Goal: Task Accomplishment & Management: Complete application form

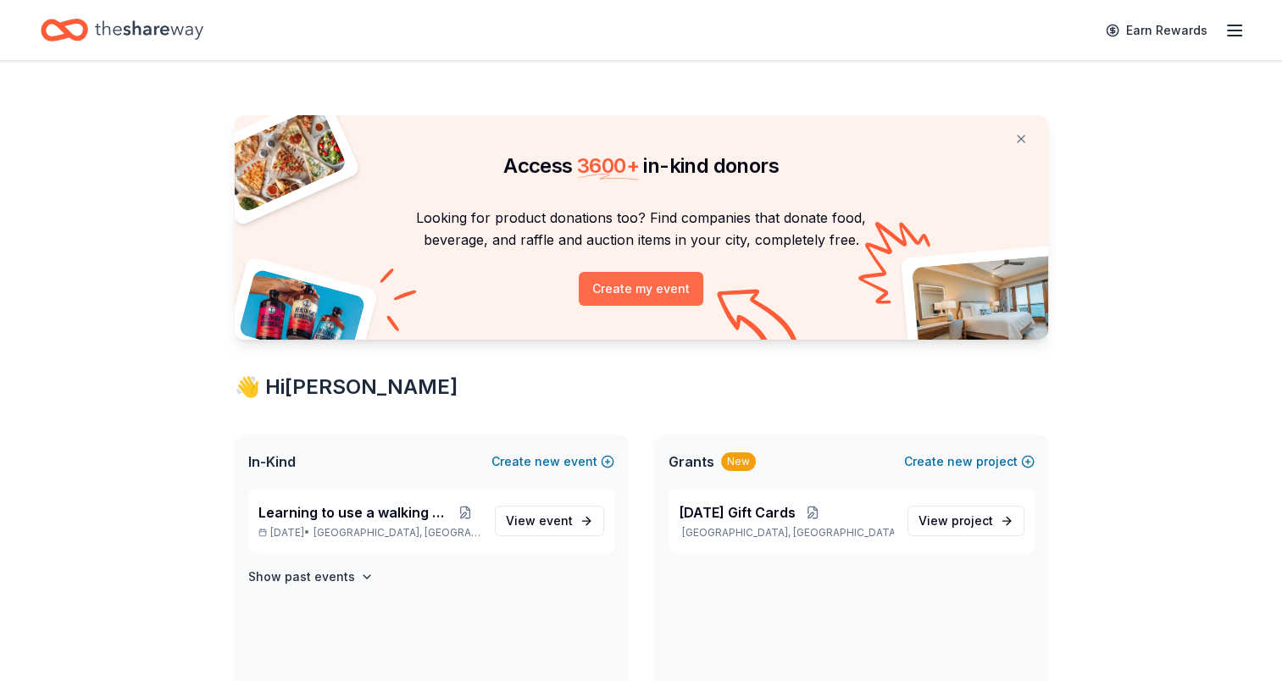
click at [648, 288] on button "Create my event" at bounding box center [641, 289] width 125 height 34
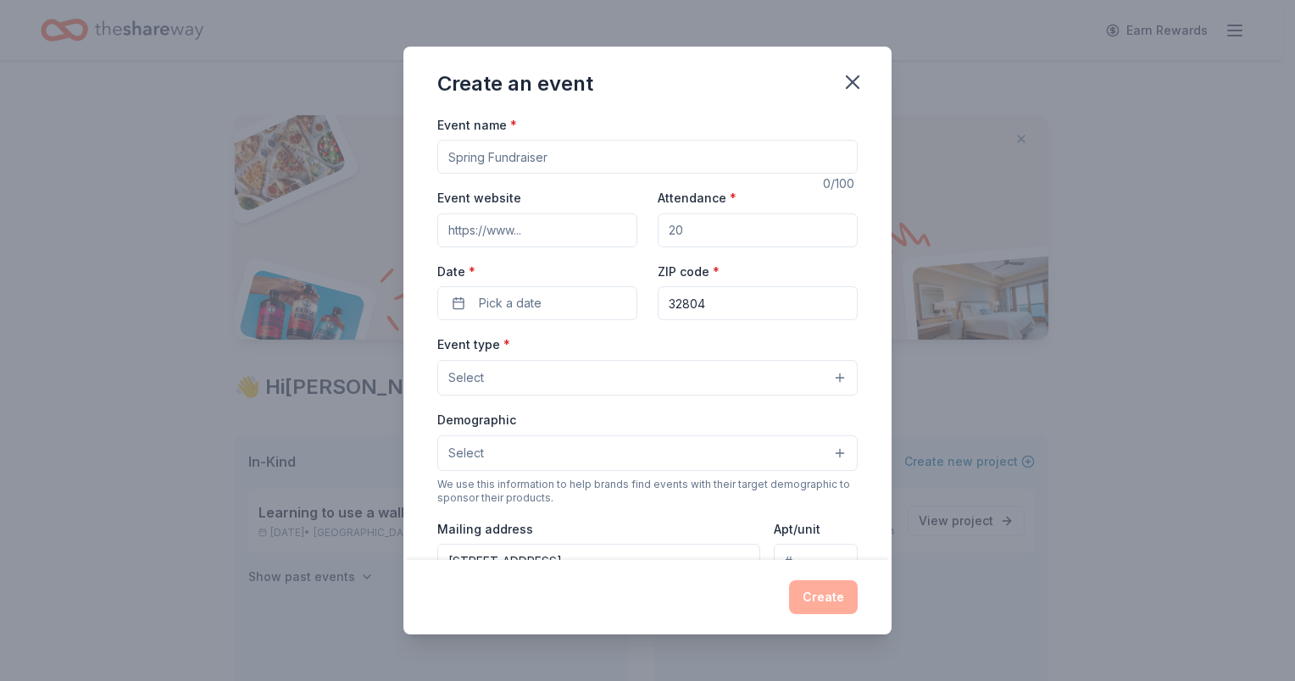
click at [717, 229] on input "Attendance *" at bounding box center [758, 231] width 200 height 34
type input "1000"
click at [598, 161] on input "Event name *" at bounding box center [647, 157] width 420 height 34
type input "h"
type input "c"
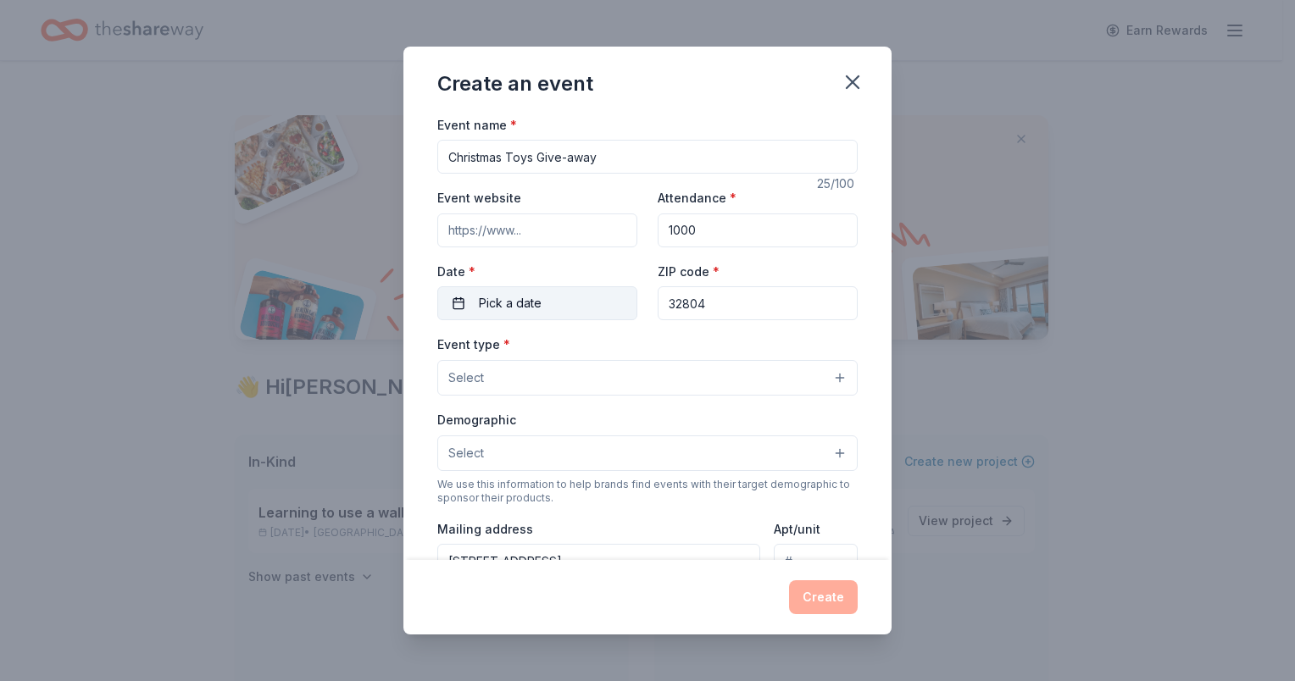
type input "Christmas Toys Give-away"
click at [553, 312] on button "Pick a date" at bounding box center [537, 303] width 200 height 34
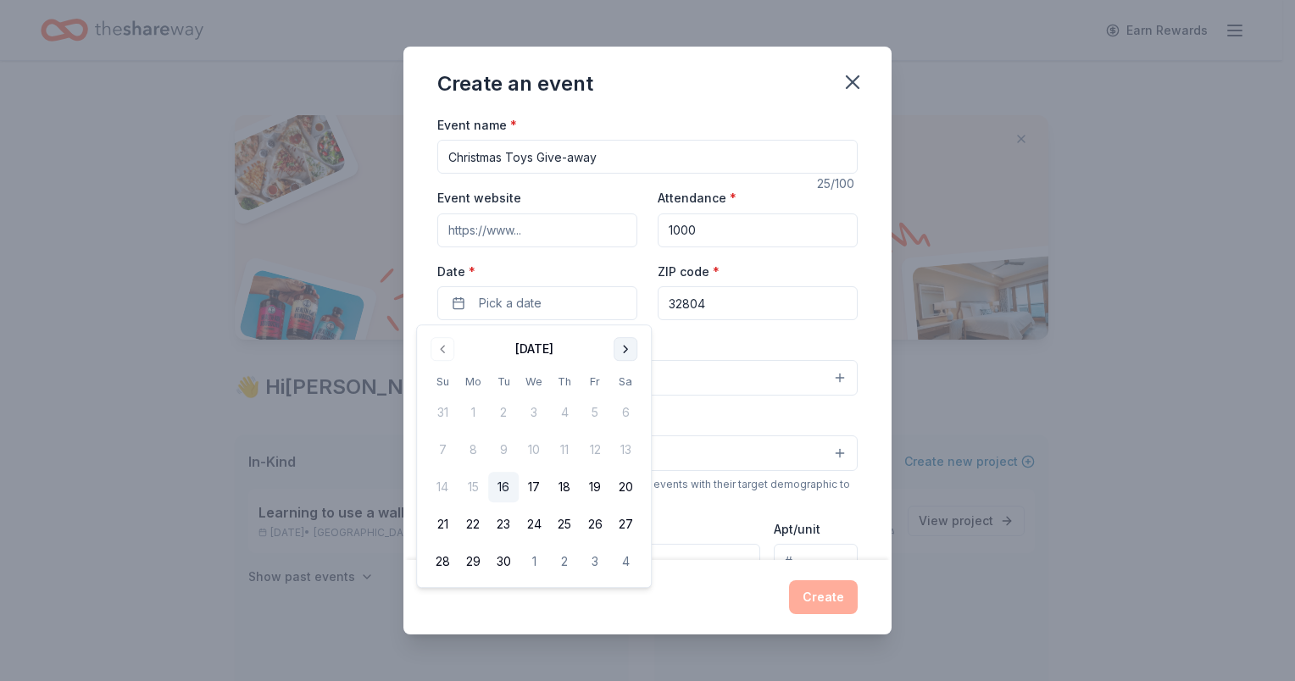
click at [623, 347] on button "Go to next month" at bounding box center [626, 349] width 24 height 24
click at [627, 348] on button "Go to next month" at bounding box center [626, 349] width 24 height 24
click at [627, 358] on button "Go to next month" at bounding box center [626, 349] width 24 height 24
click at [600, 456] on button "12" at bounding box center [595, 450] width 31 height 31
click at [737, 426] on div "Demographic Select" at bounding box center [647, 440] width 420 height 62
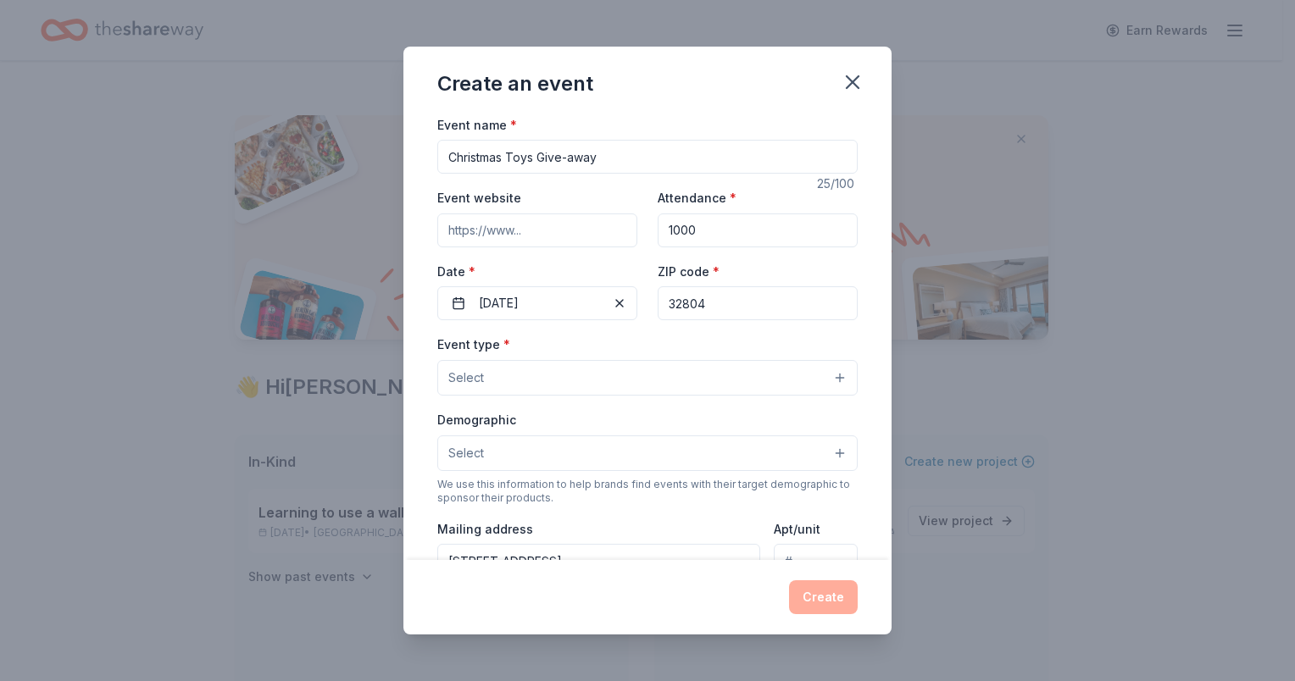
click at [777, 386] on button "Select" at bounding box center [647, 378] width 420 height 36
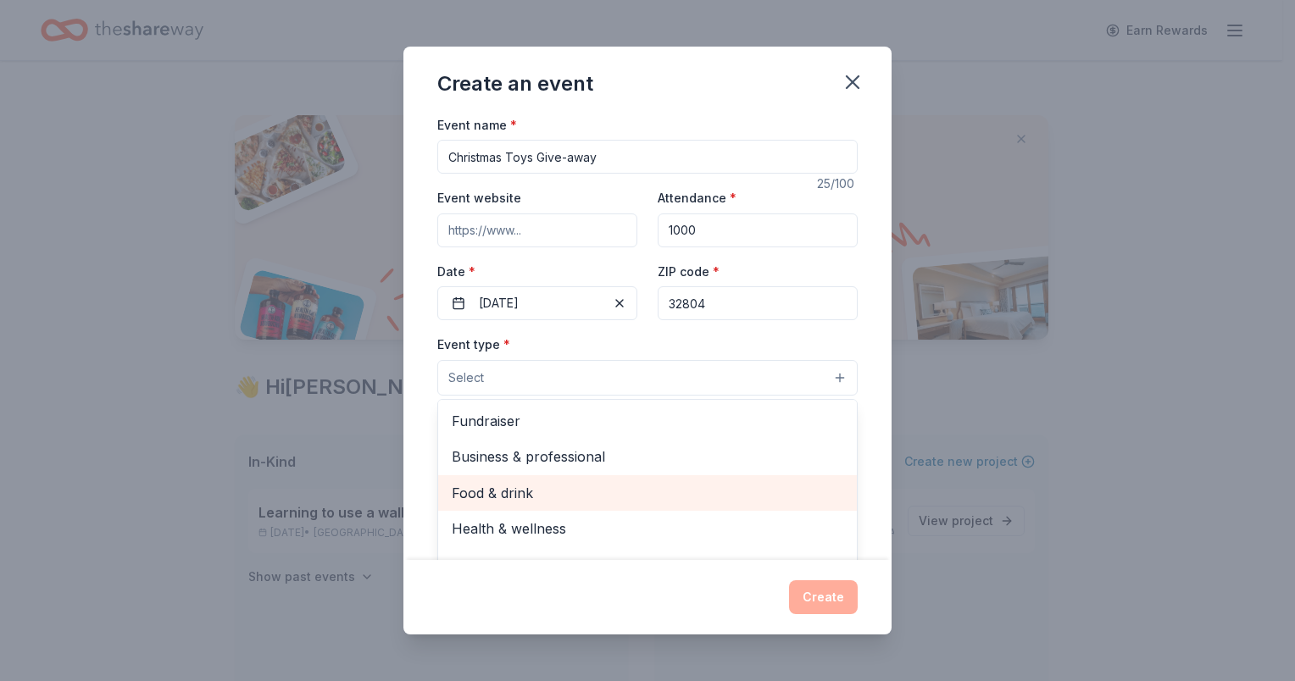
click at [516, 499] on span "Food & drink" at bounding box center [648, 493] width 392 height 22
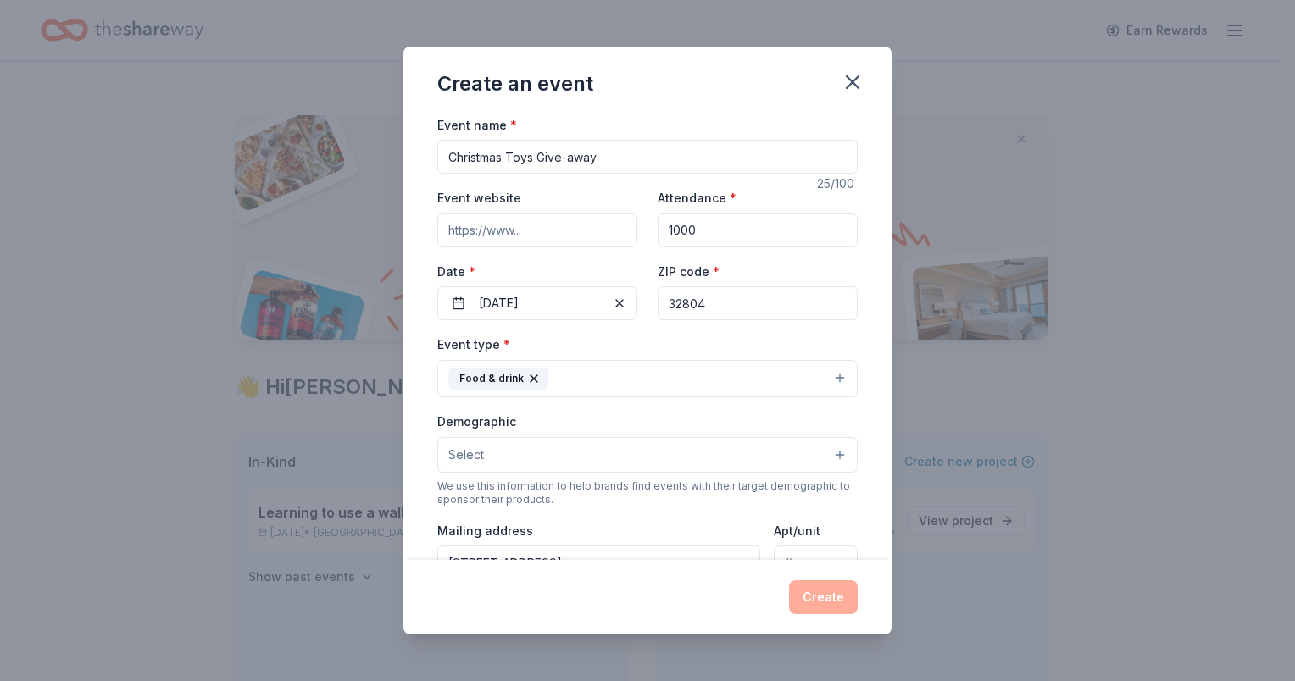
click at [760, 460] on button "Select" at bounding box center [647, 455] width 420 height 36
click at [487, 512] on span "0-10 yrs" at bounding box center [648, 505] width 392 height 22
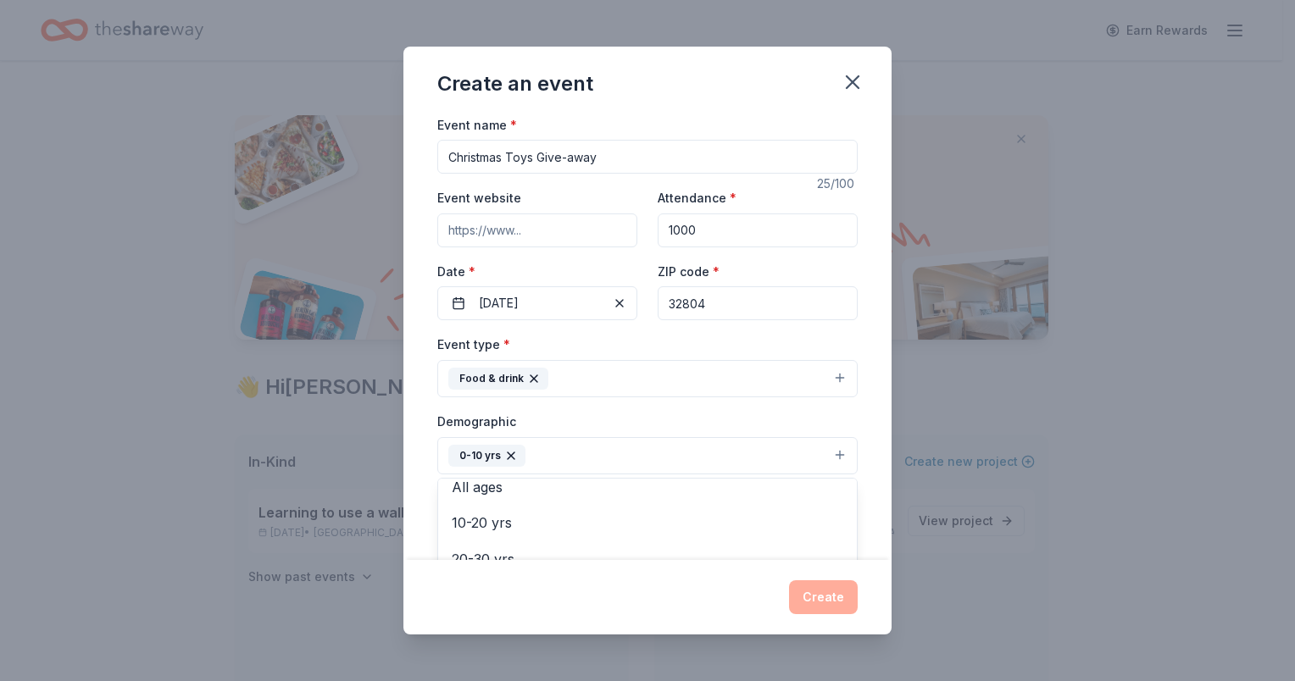
click at [614, 468] on button "0-10 yrs" at bounding box center [647, 455] width 420 height 37
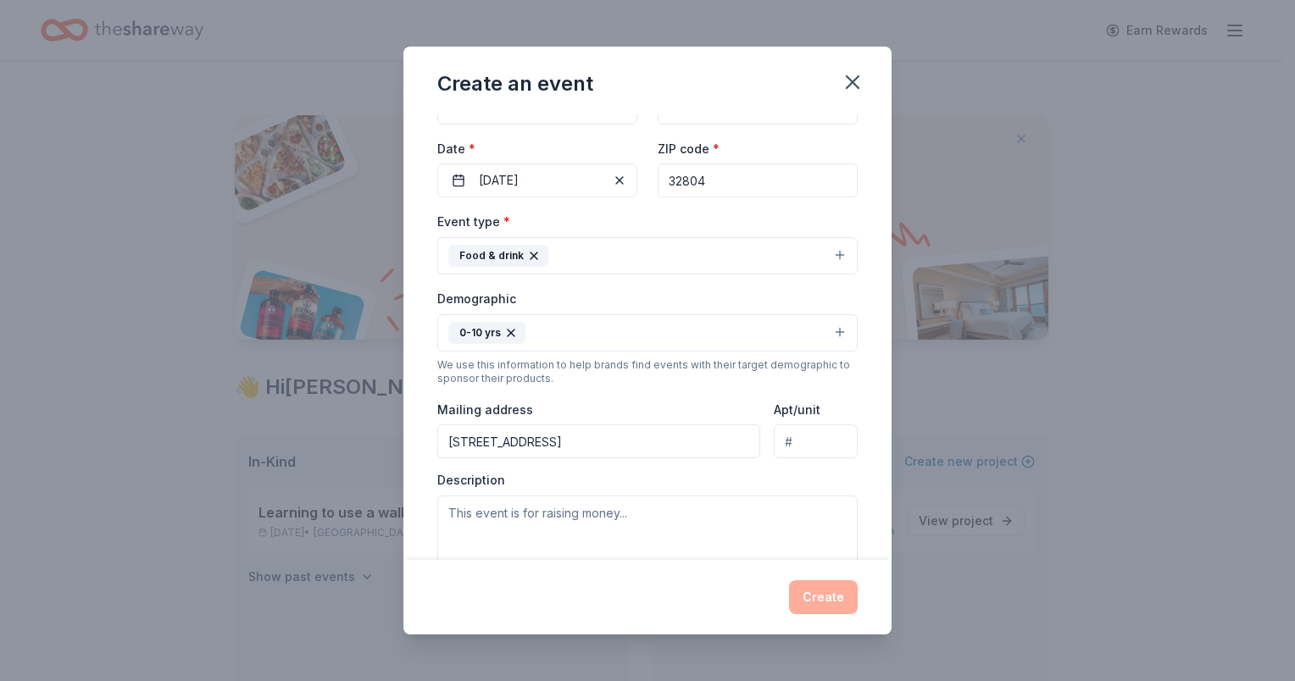
scroll to position [124, 0]
click at [608, 519] on textarea at bounding box center [647, 533] width 420 height 76
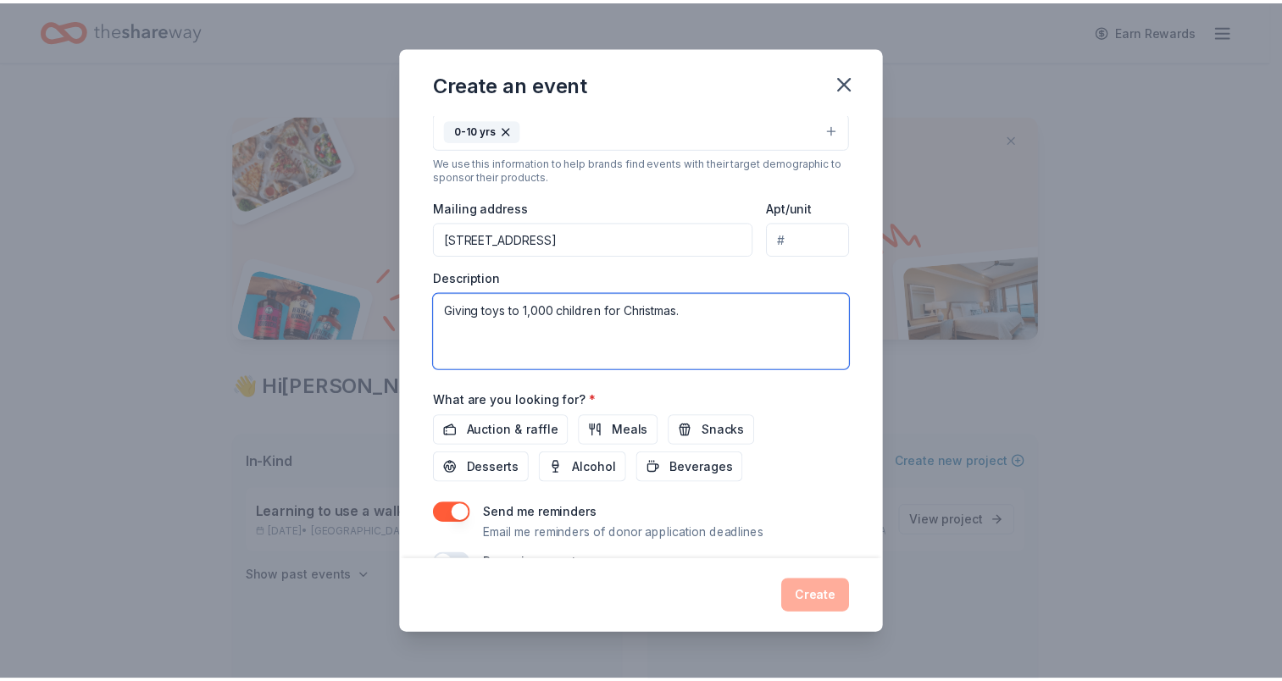
scroll to position [366, 0]
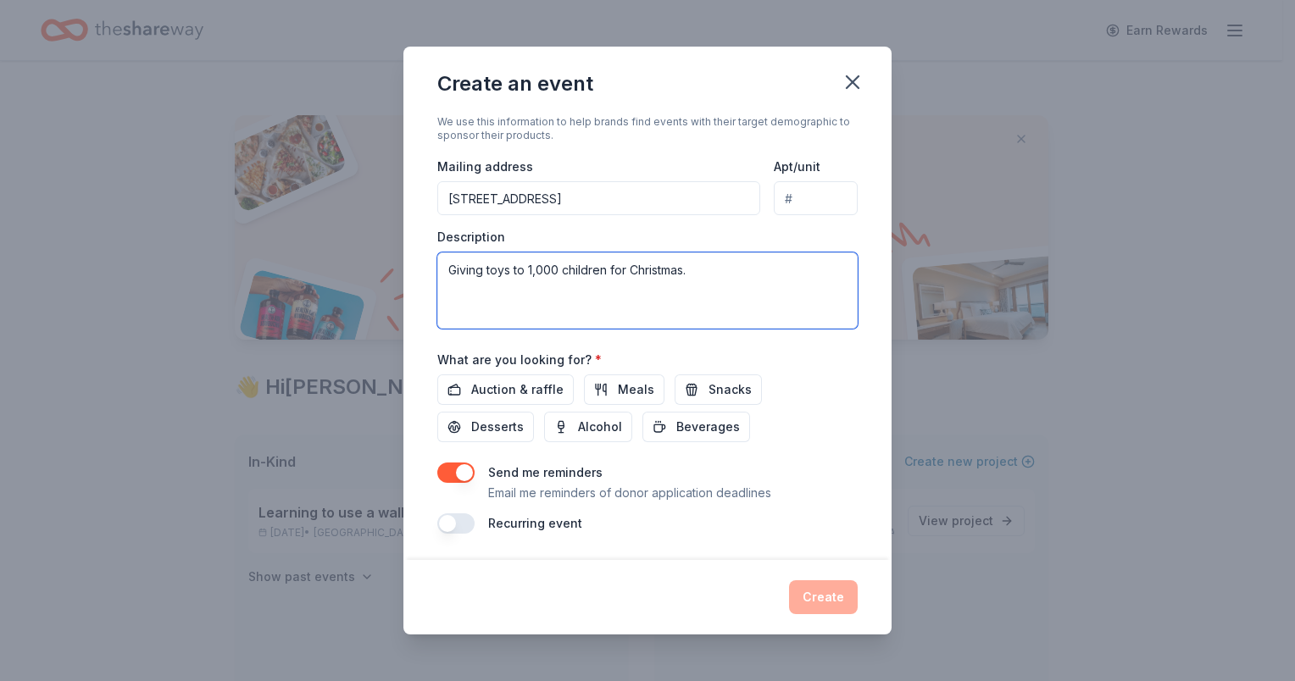
type textarea "Giving toys to 1,000 children for Christmas."
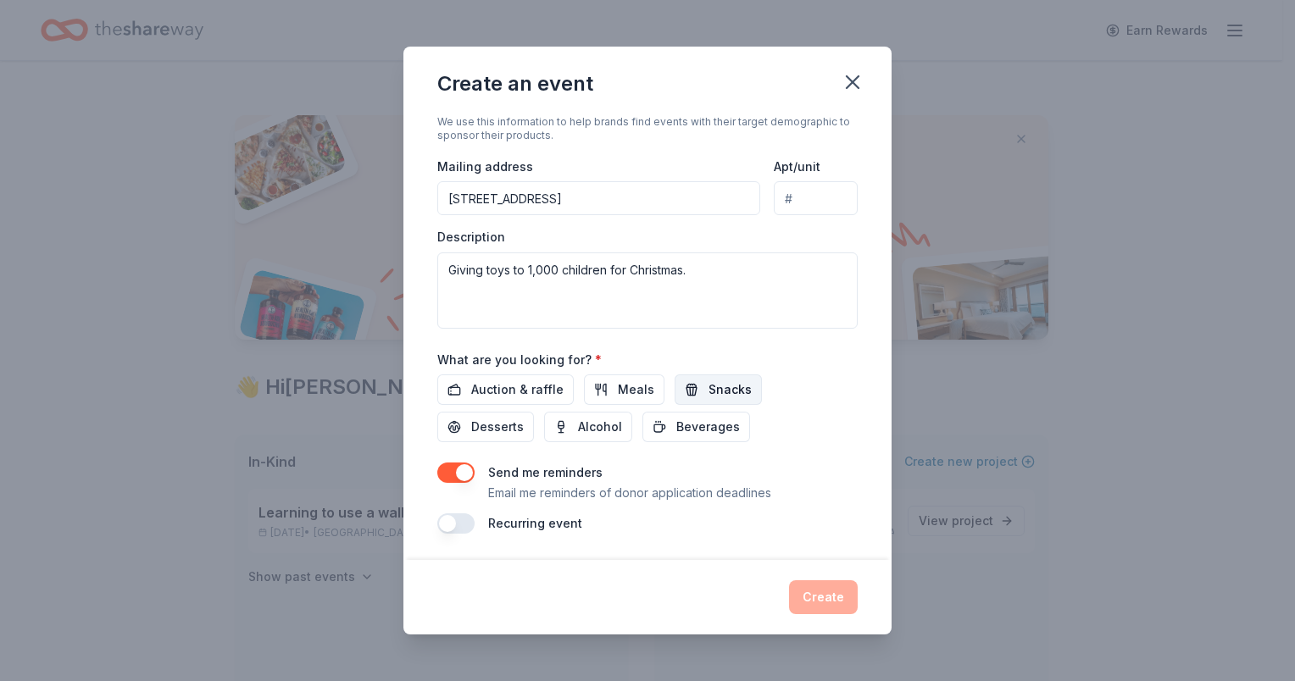
click at [718, 392] on span "Snacks" at bounding box center [730, 390] width 43 height 20
click at [695, 431] on span "Beverages" at bounding box center [708, 427] width 64 height 20
click at [833, 597] on button "Create" at bounding box center [823, 598] width 69 height 34
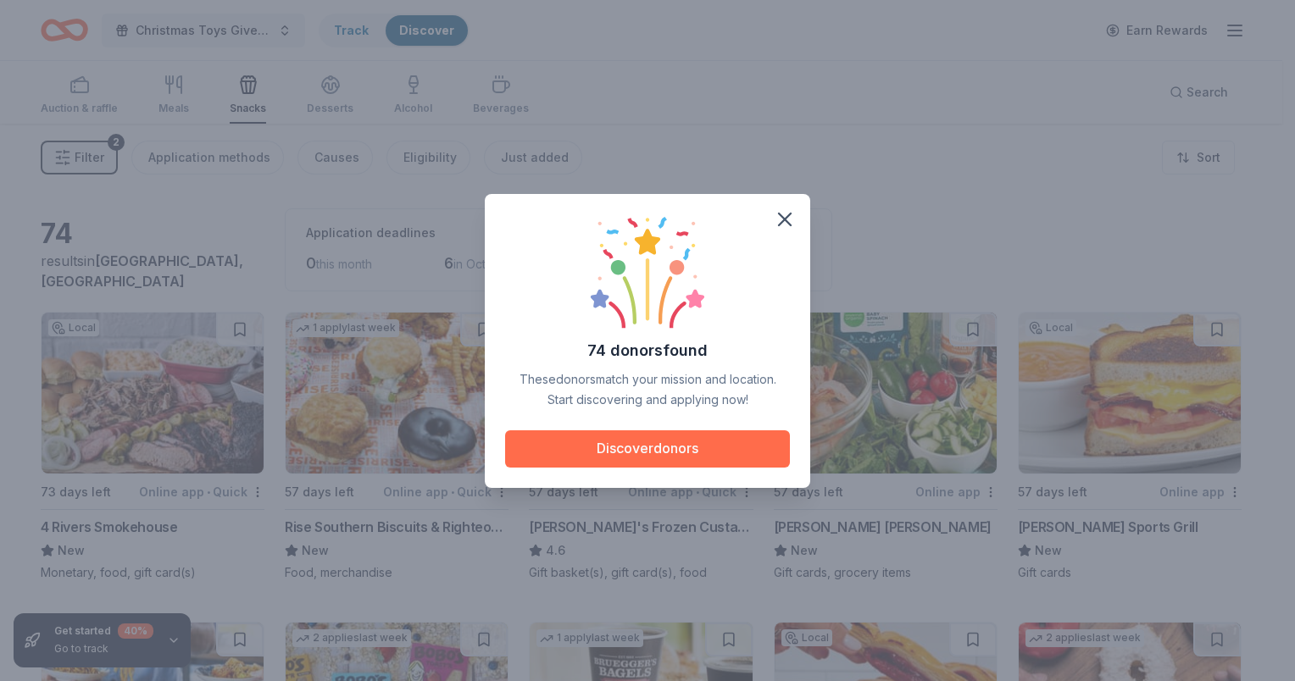
click at [706, 451] on button "Discover donors" at bounding box center [647, 449] width 285 height 37
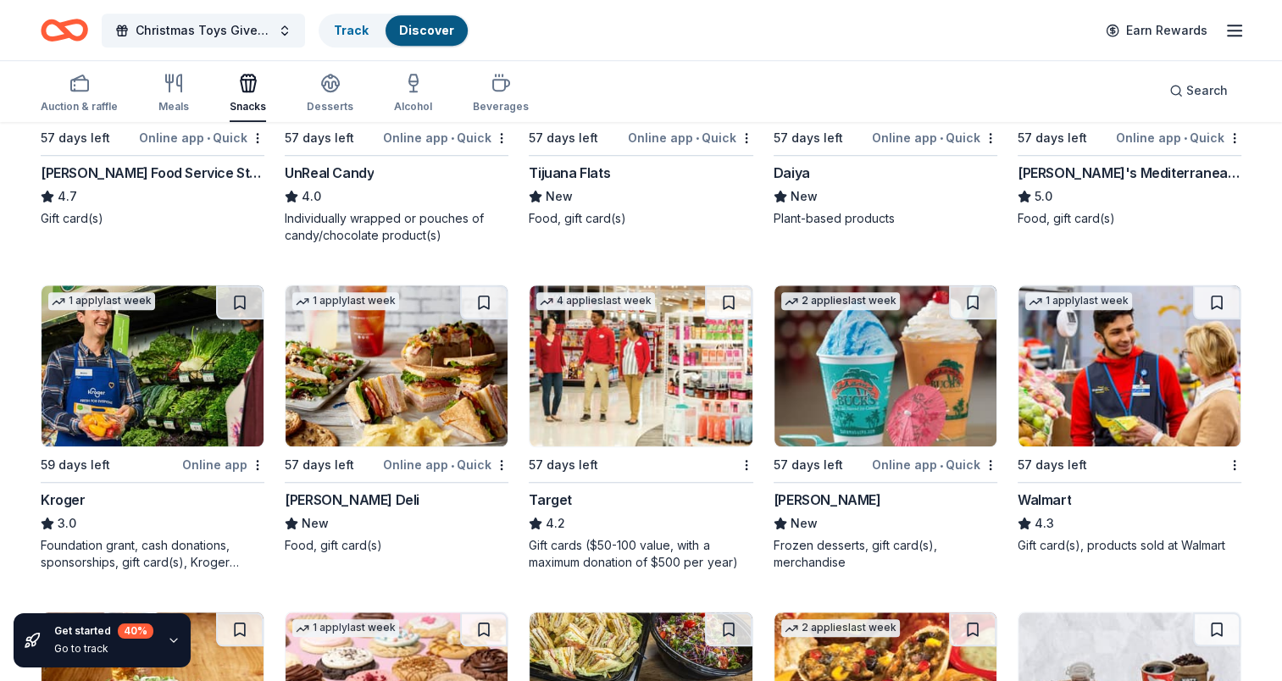
scroll to position [1303, 0]
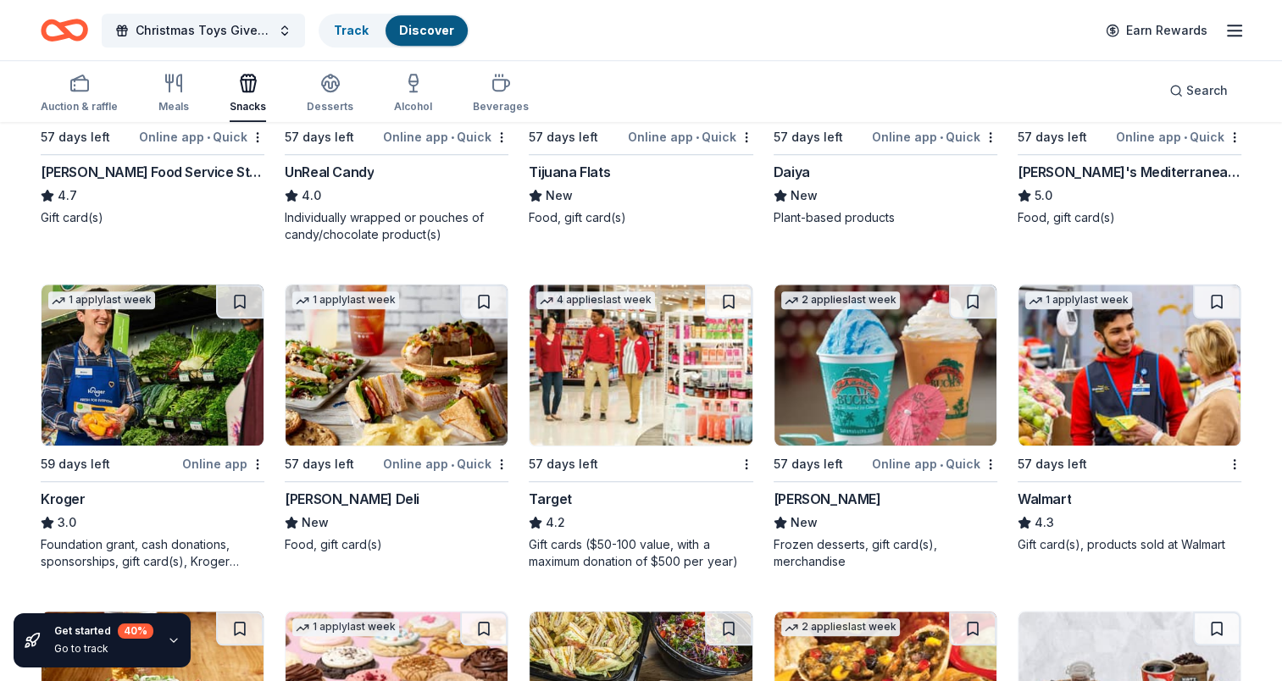
click at [443, 389] on img at bounding box center [397, 365] width 222 height 161
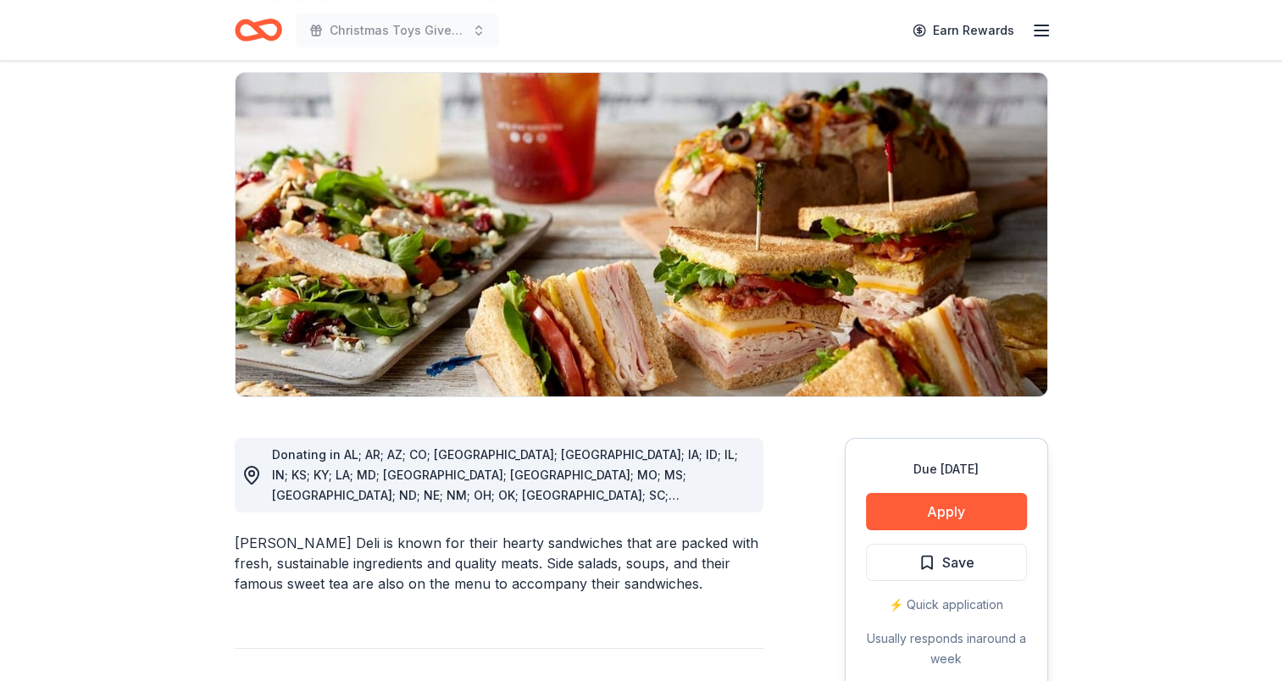
scroll to position [125, 0]
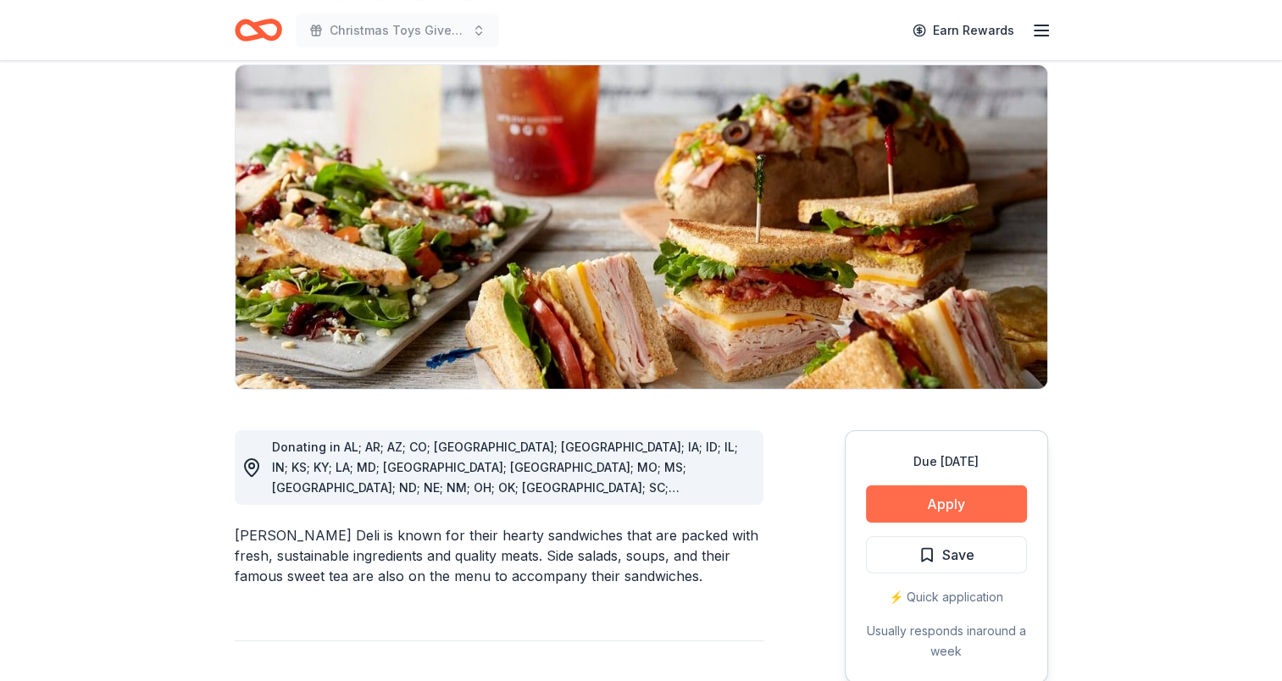
click at [933, 507] on button "Apply" at bounding box center [946, 504] width 161 height 37
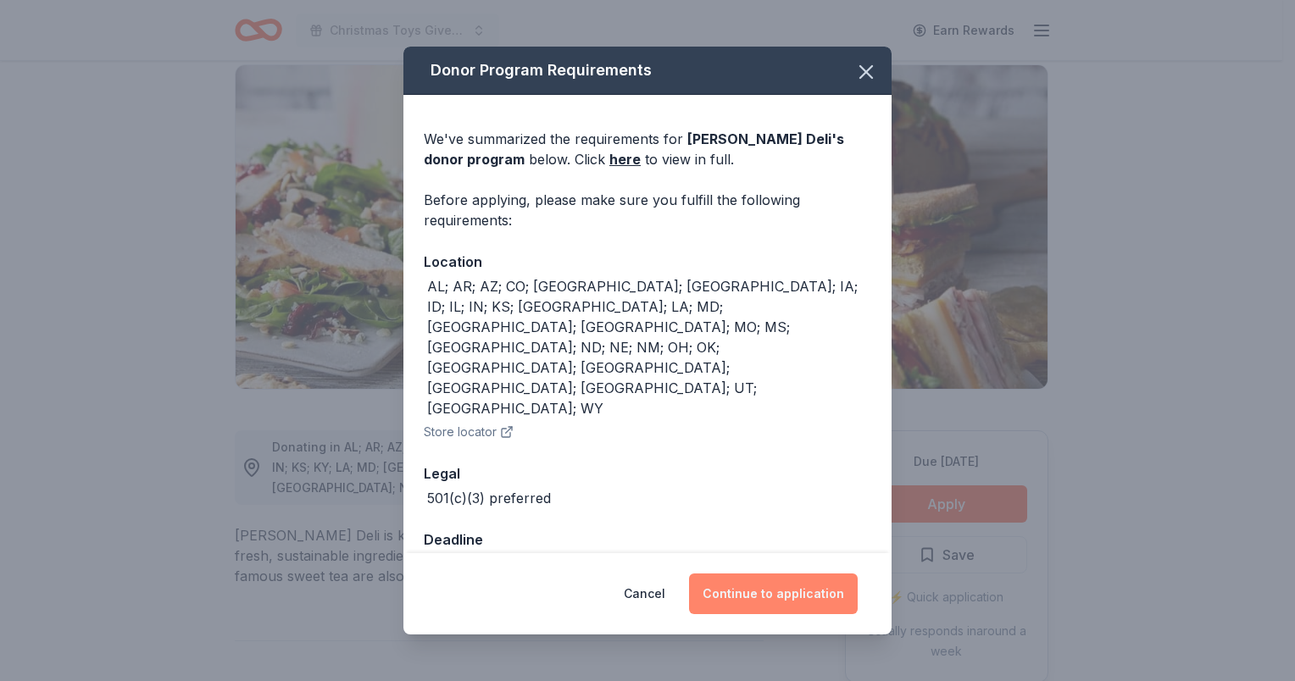
click at [790, 575] on button "Continue to application" at bounding box center [773, 594] width 169 height 41
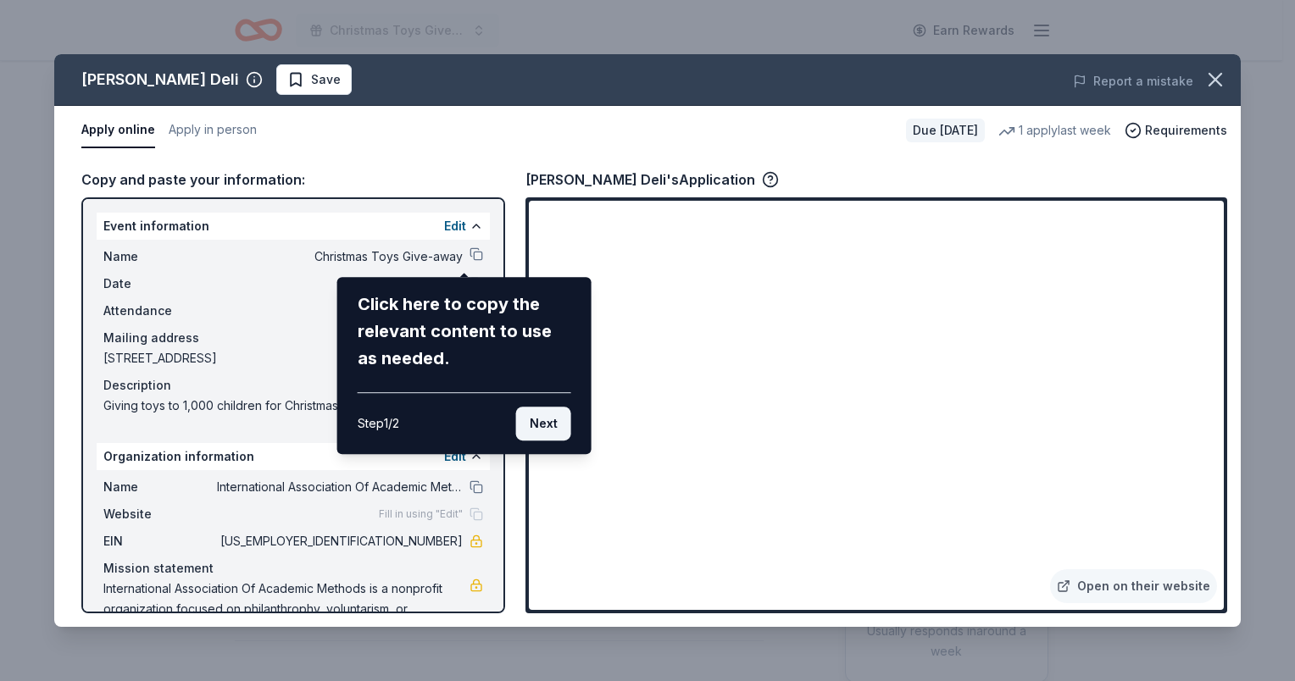
click at [559, 437] on button "Next" at bounding box center [543, 424] width 55 height 34
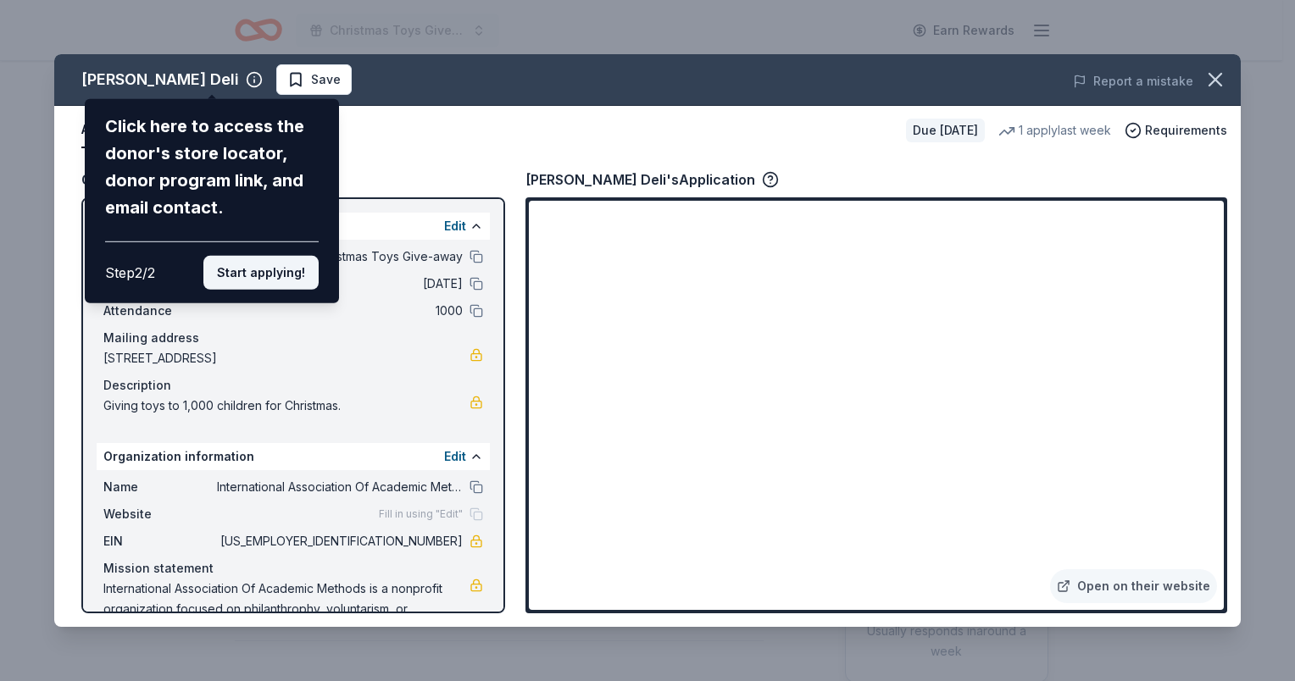
click at [261, 283] on button "Start applying!" at bounding box center [260, 273] width 115 height 34
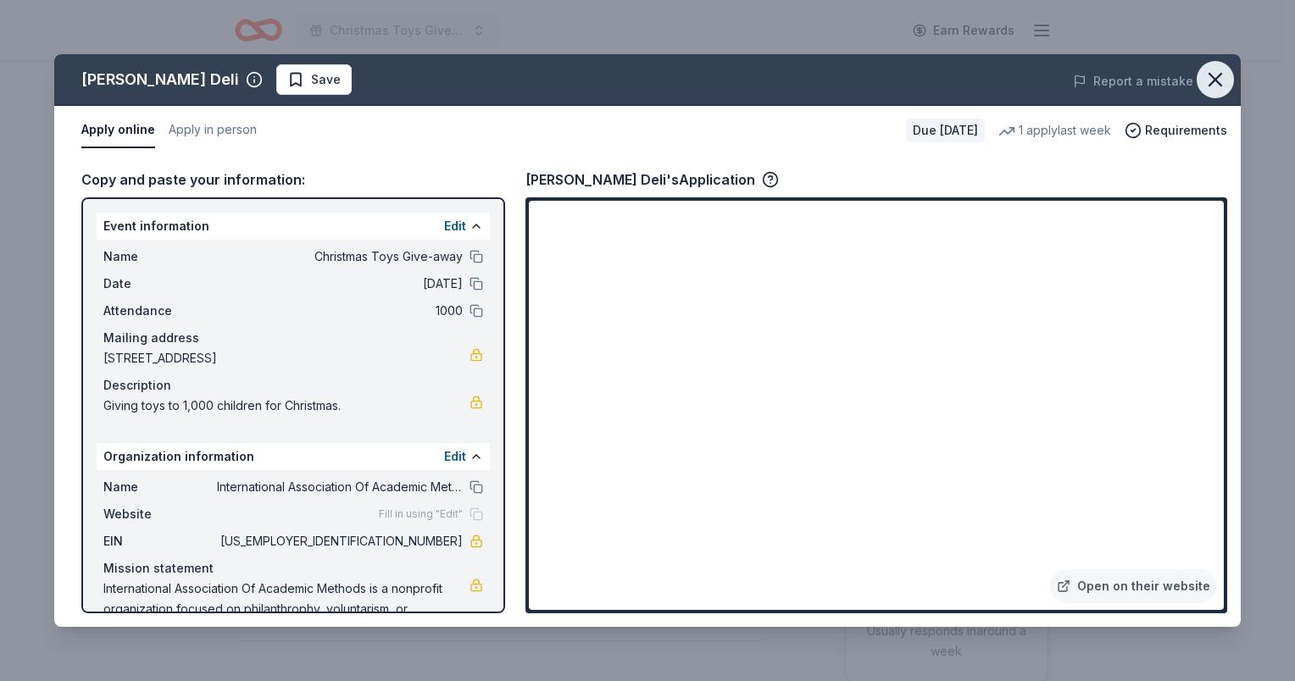
click at [1217, 92] on button "button" at bounding box center [1215, 79] width 37 height 37
